Goal: Transaction & Acquisition: Subscribe to service/newsletter

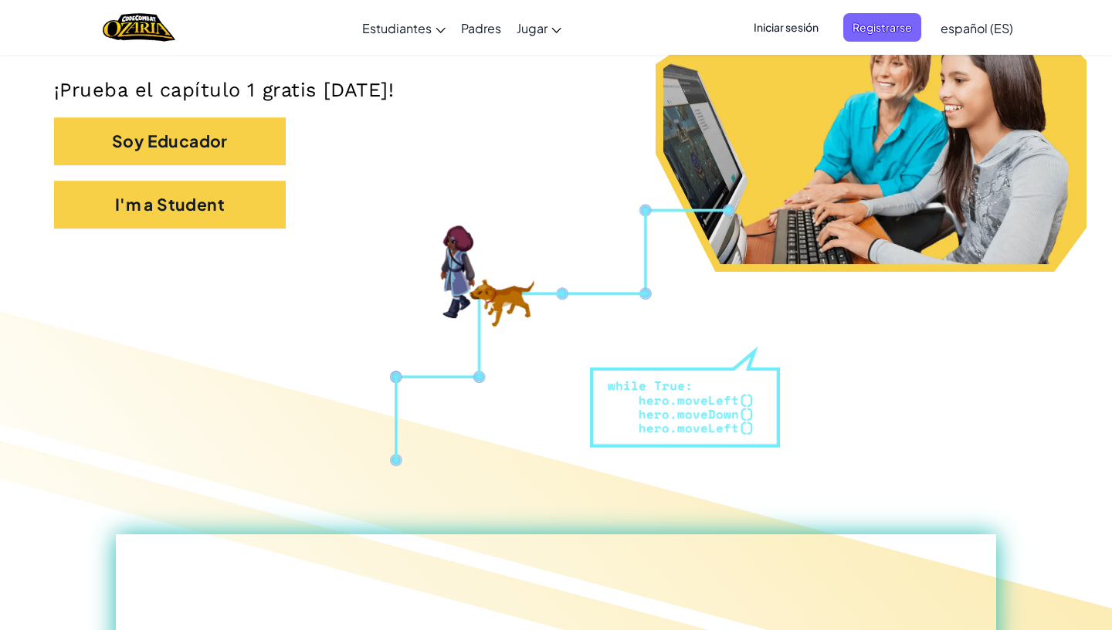
scroll to position [352, 0]
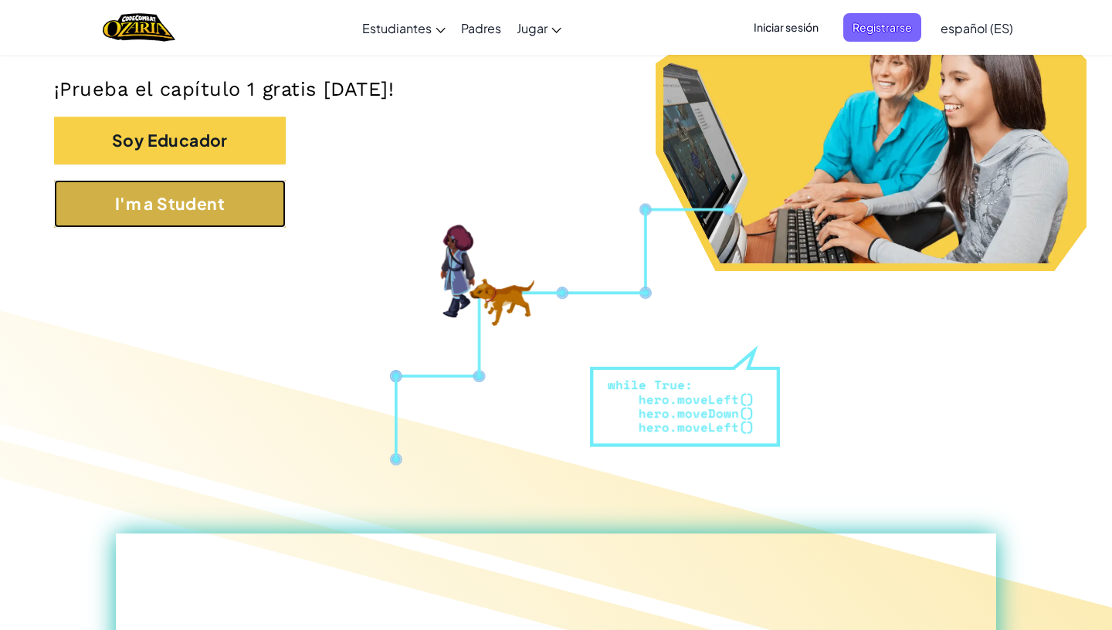
click at [197, 225] on button "I'm a Student" at bounding box center [170, 204] width 232 height 48
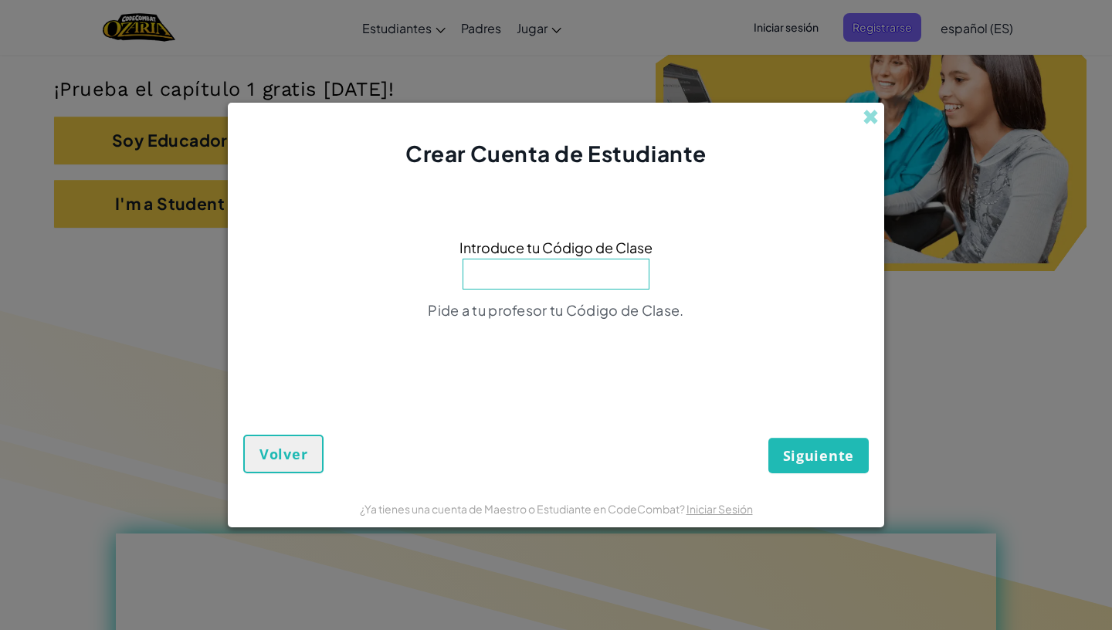
click at [148, 246] on div "Crear Cuenta de Estudiante Introduce tu Código de Clase Pide a tu profesor tu C…" at bounding box center [556, 315] width 1112 height 630
click at [277, 463] on span "Volver" at bounding box center [283, 454] width 48 height 19
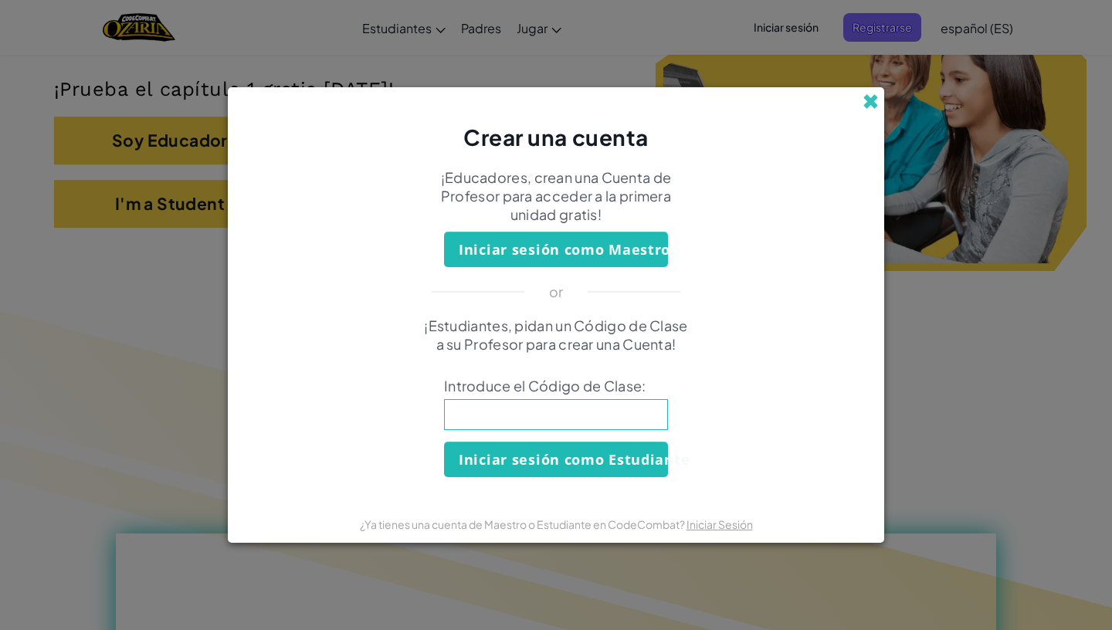
click at [547, 100] on div "Crear una cuenta" at bounding box center [556, 120] width 656 height 66
click at [547, 101] on span at bounding box center [871, 101] width 16 height 16
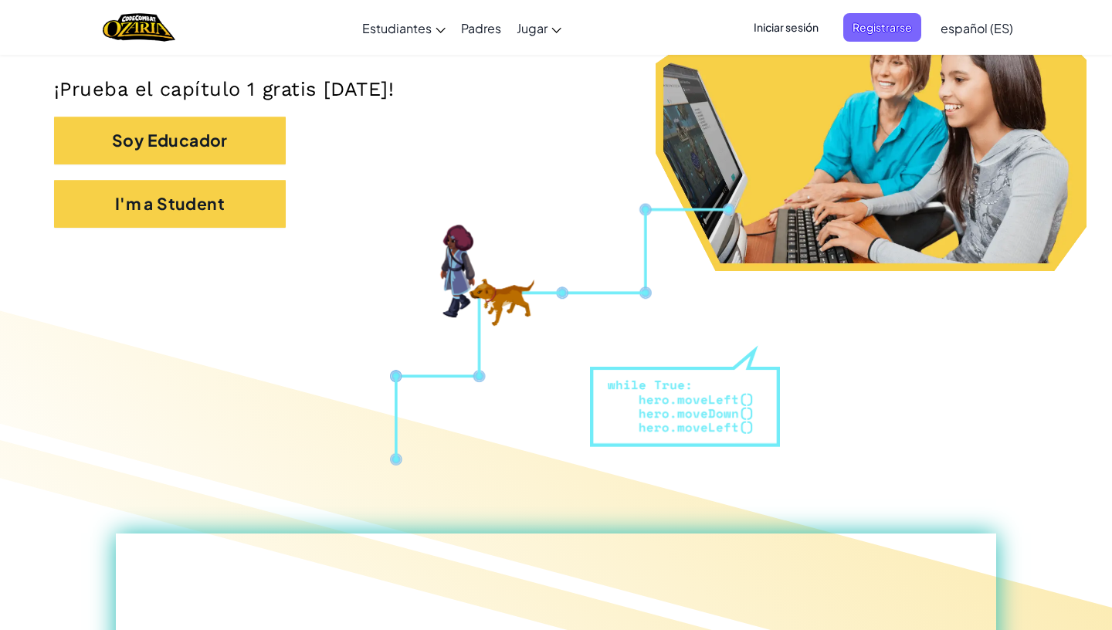
click at [547, 32] on span "Iniciar sesión" at bounding box center [785, 27] width 83 height 29
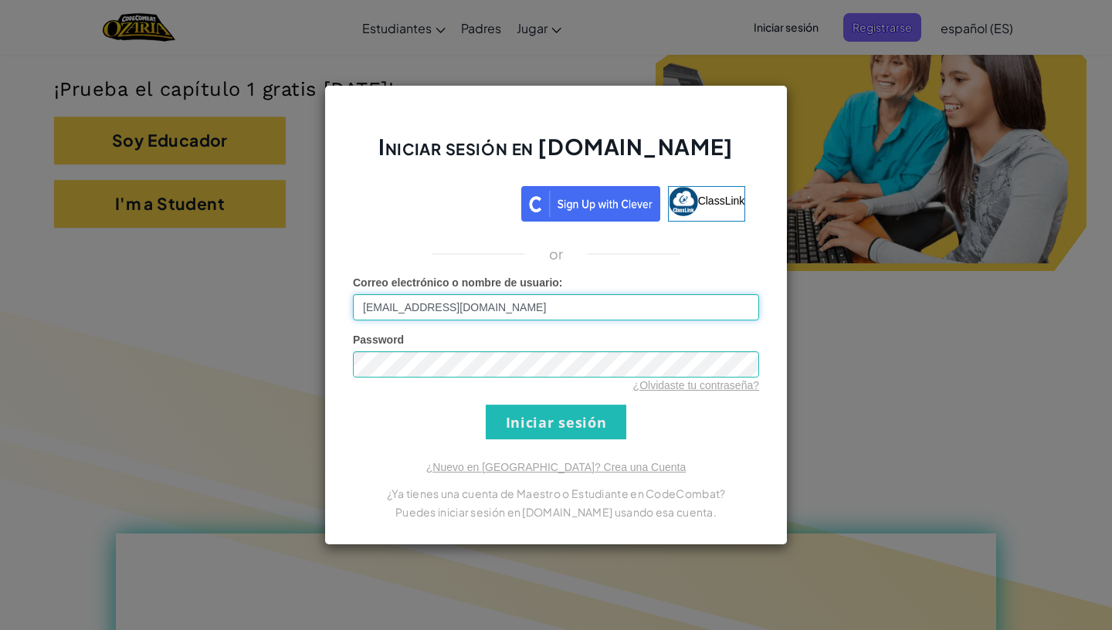
type input "[EMAIL_ADDRESS][DOMAIN_NAME]"
click at [531, 415] on input "Iniciar sesión" at bounding box center [556, 422] width 141 height 35
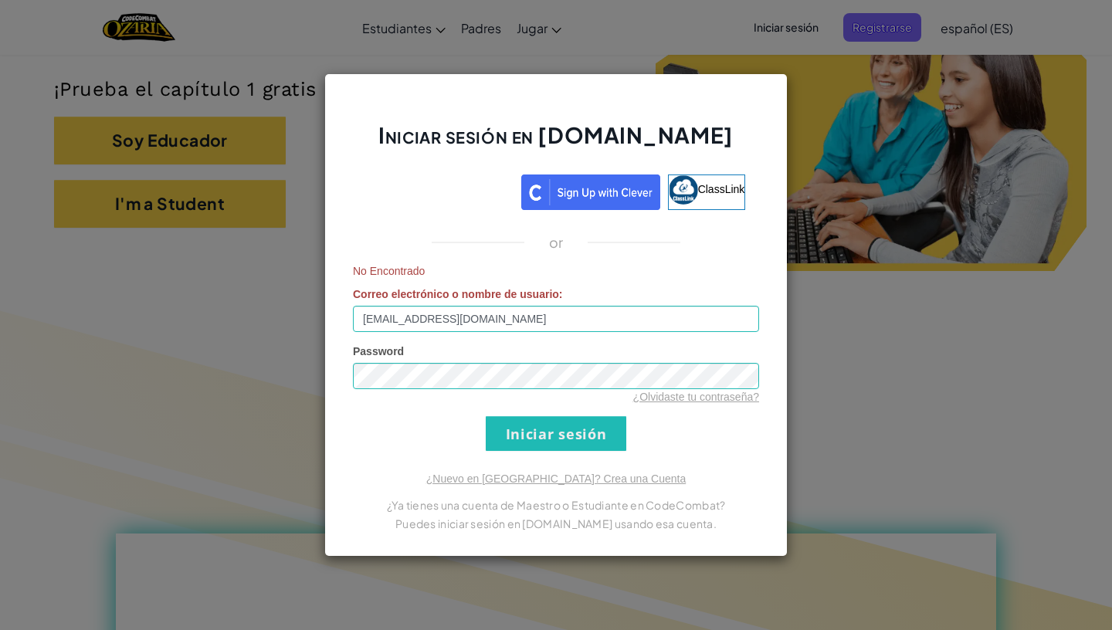
click at [547, 377] on div "Iniciar sesión en [DOMAIN_NAME] ClassLink or No Encontrado Correo electrónico o…" at bounding box center [556, 315] width 1112 height 630
